Goal: Information Seeking & Learning: Learn about a topic

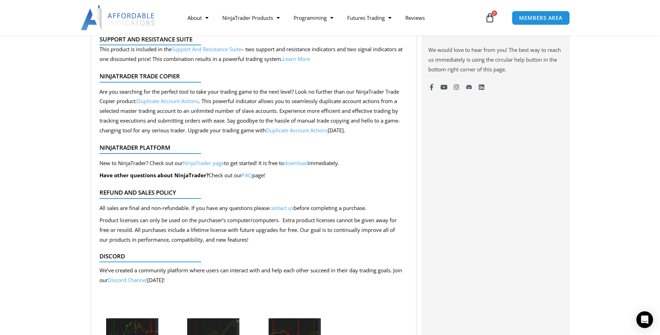
scroll to position [661, 0]
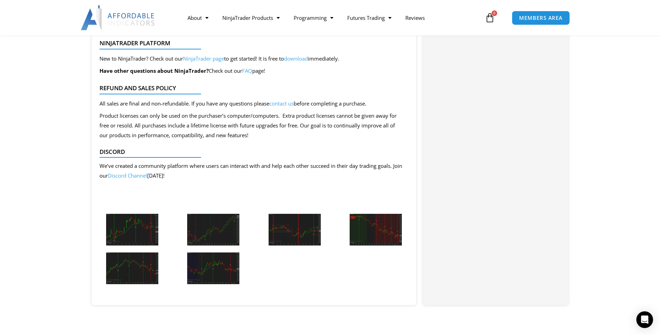
click at [123, 224] on img at bounding box center [132, 230] width 52 height 32
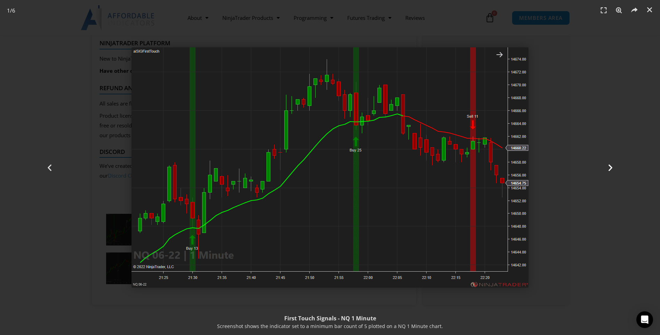
click at [608, 168] on icon "Next slide" at bounding box center [610, 167] width 9 height 9
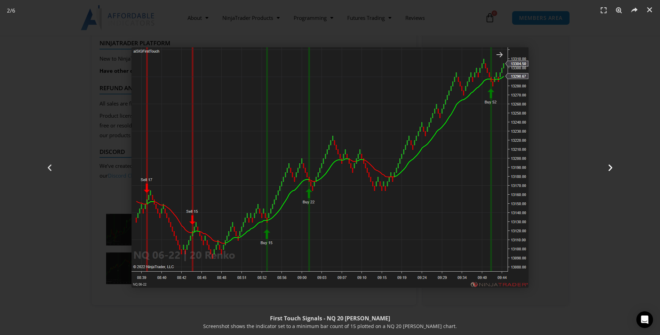
click at [611, 167] on icon "Next slide" at bounding box center [610, 167] width 9 height 9
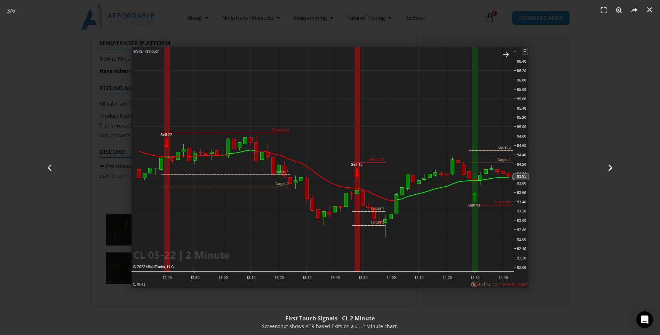
click at [610, 167] on icon "Next slide" at bounding box center [610, 167] width 9 height 9
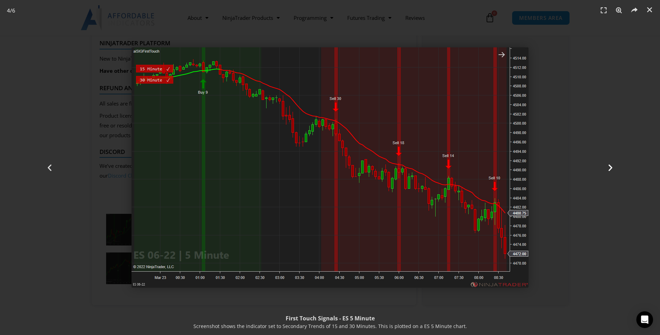
click at [610, 167] on icon "Next slide" at bounding box center [610, 167] width 9 height 9
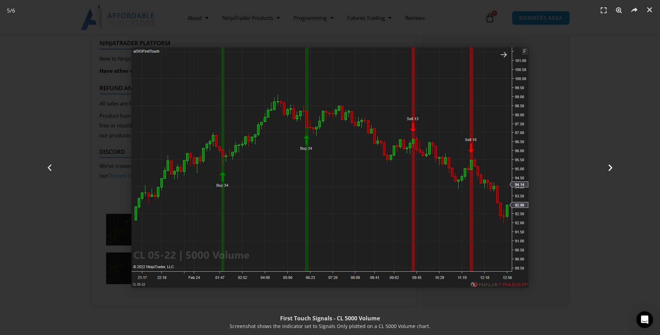
click at [610, 167] on icon "Next slide" at bounding box center [610, 167] width 9 height 9
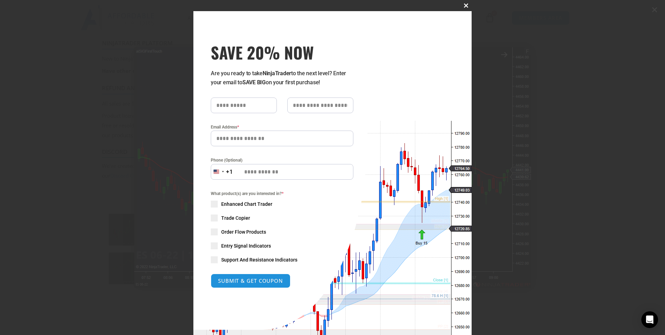
click at [465, 5] on span at bounding box center [466, 5] width 11 height 4
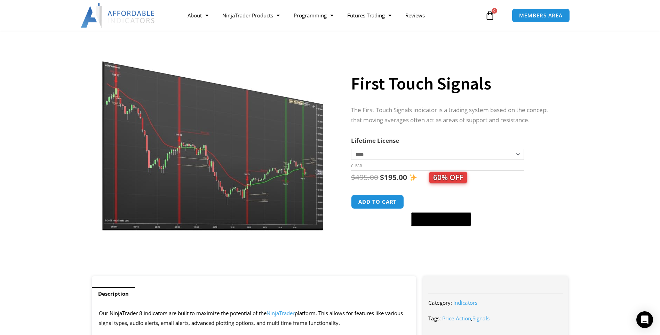
scroll to position [0, 0]
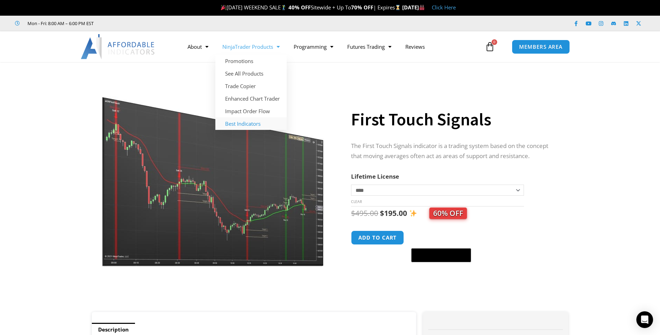
click at [242, 124] on link "Best Indicators" at bounding box center [250, 123] width 71 height 13
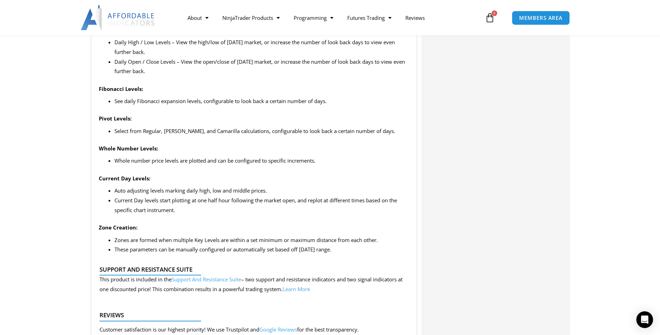
scroll to position [557, 0]
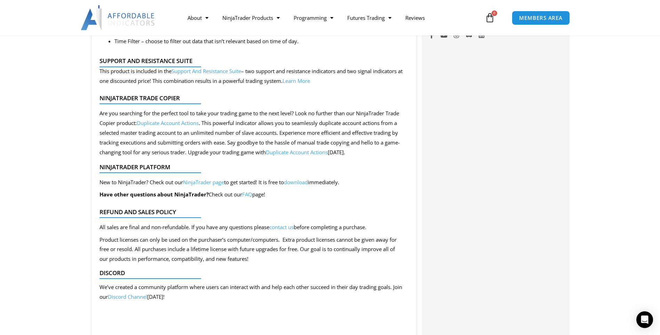
scroll to position [522, 0]
